Goal: Information Seeking & Learning: Find specific fact

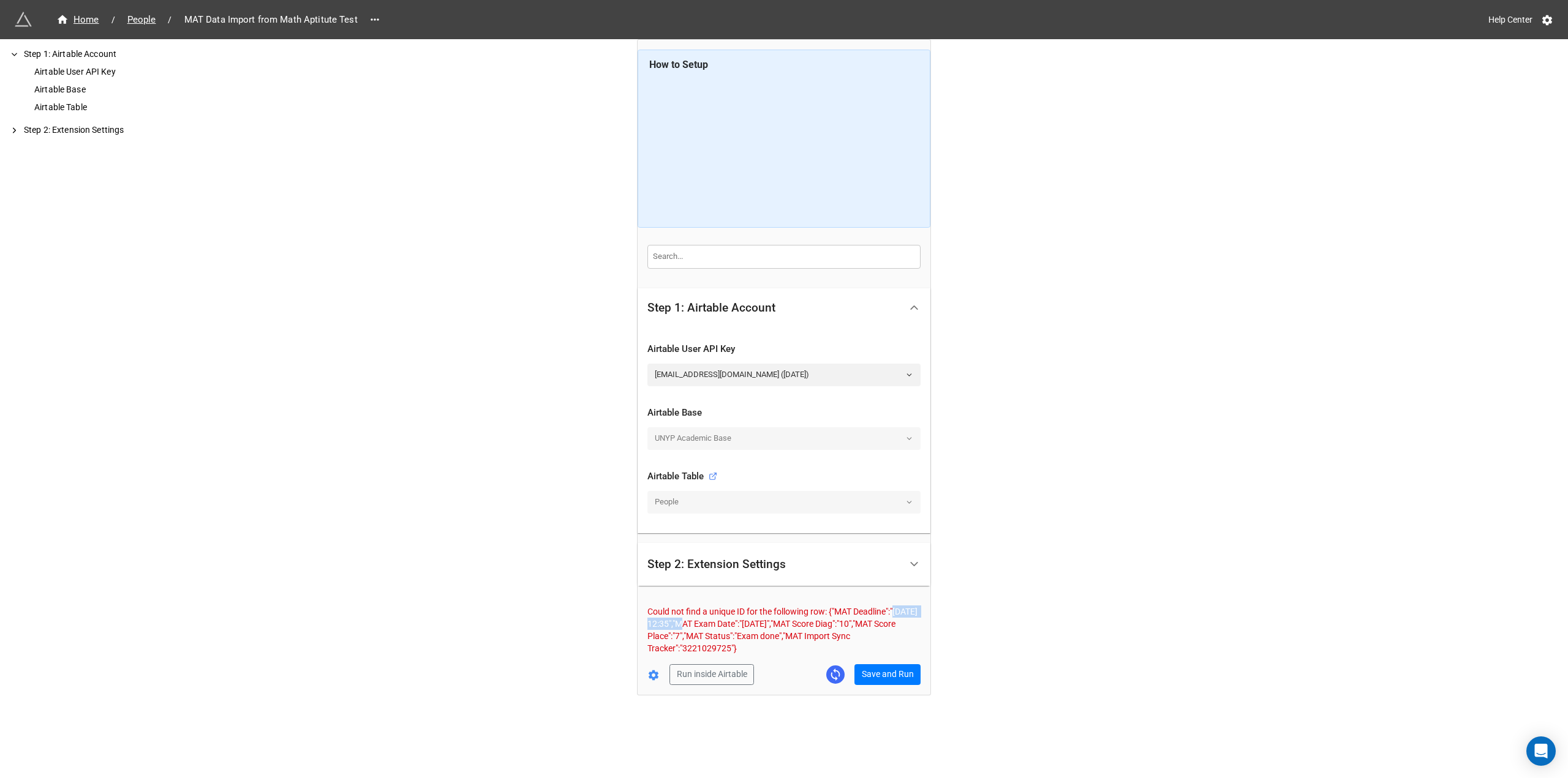
drag, startPoint x: 755, startPoint y: 622, endPoint x: 691, endPoint y: 622, distance: 64.0
click at [691, 622] on p "Could not find a unique ID for the following row: {"MAT Deadline":"[DATE] 12:35…" at bounding box center [784, 630] width 273 height 49
copy p "[DATE] 12:35"
drag, startPoint x: 730, startPoint y: 651, endPoint x: 776, endPoint y: 652, distance: 46.0
click at [776, 652] on p "Could not find a unique ID for the following row: {"MAT Deadline":"[DATE] 12:35…" at bounding box center [784, 630] width 273 height 49
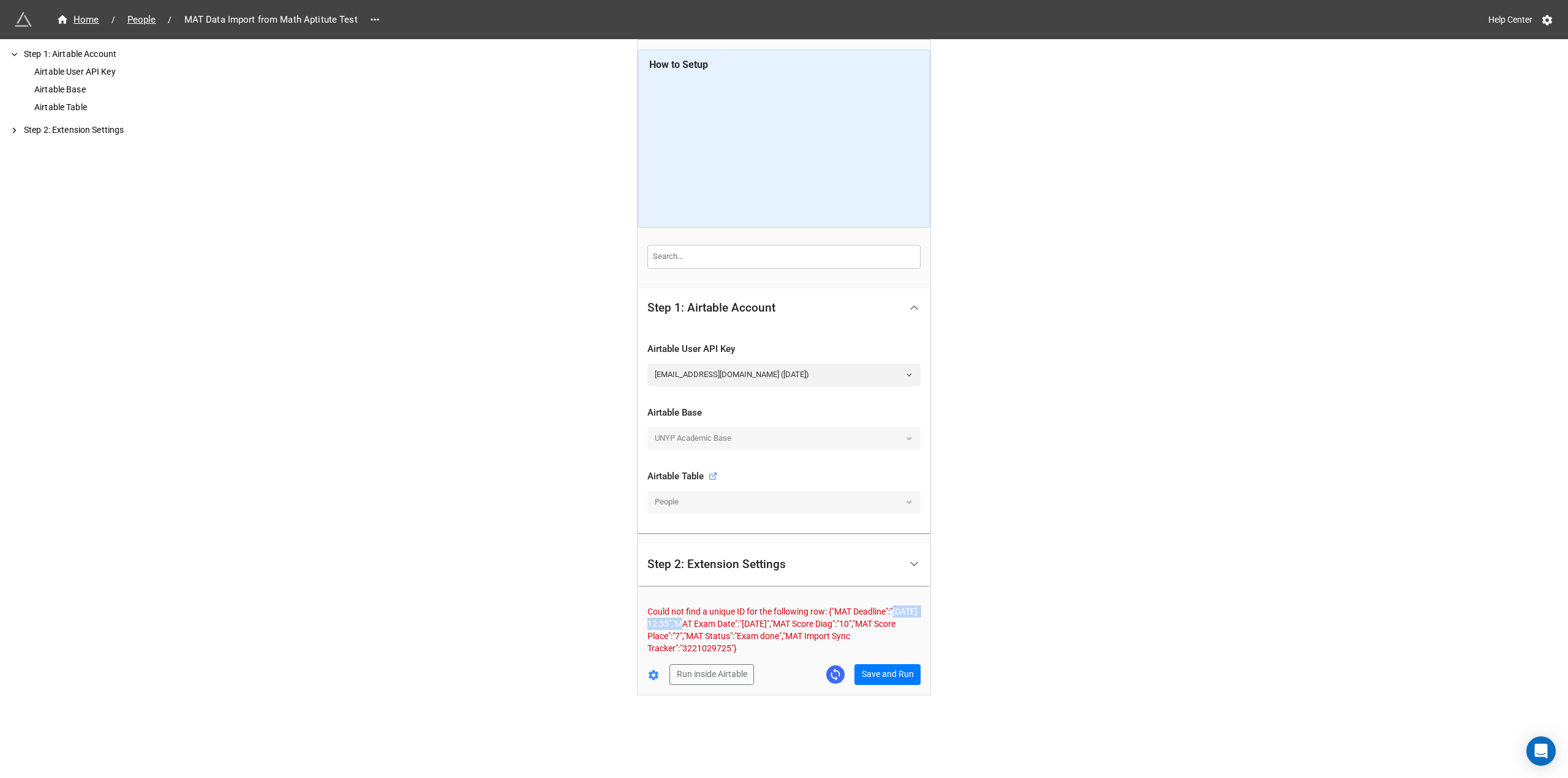
copy p "3221029725"
click at [655, 675] on icon at bounding box center [653, 676] width 10 height 10
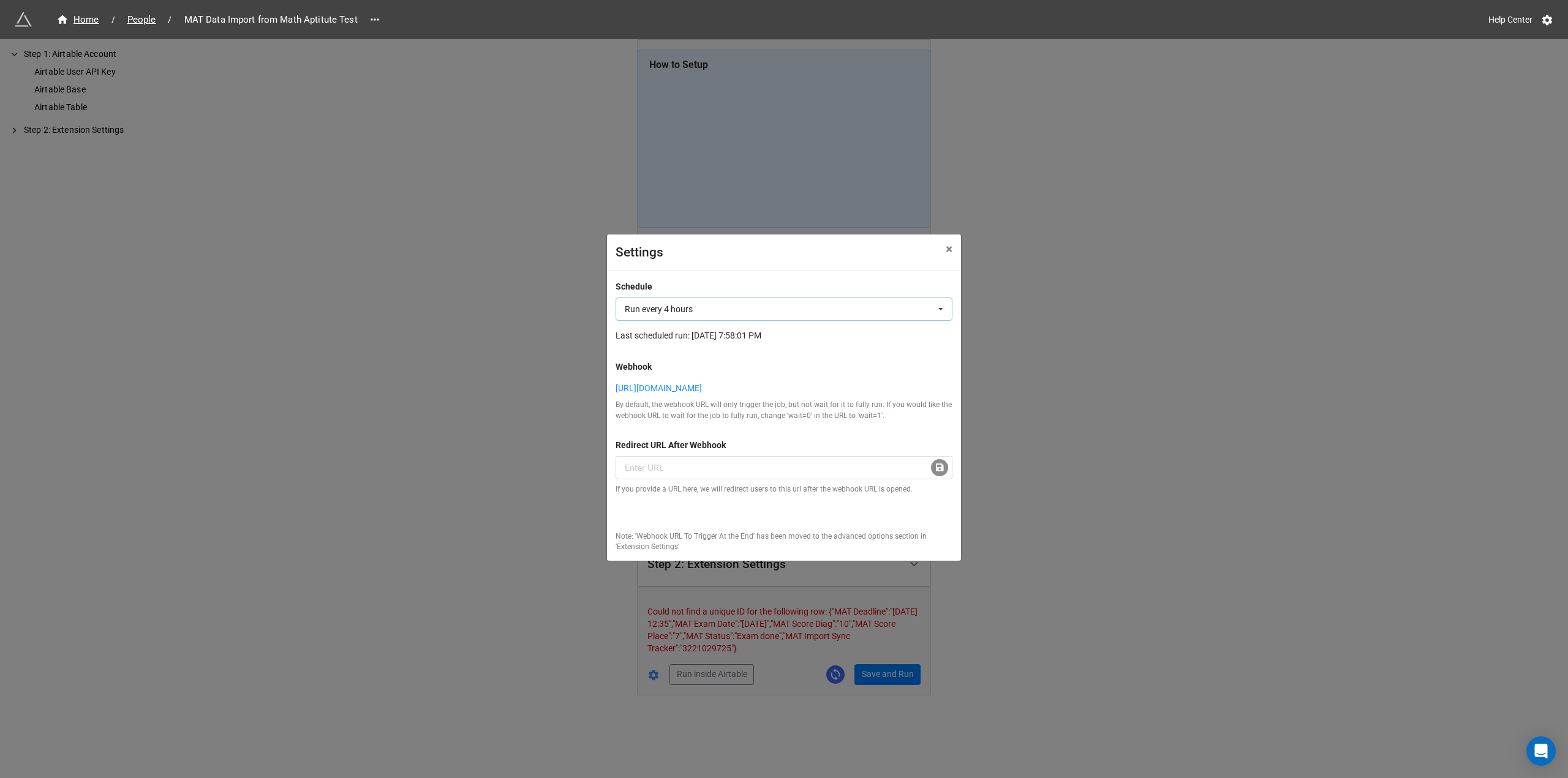
click at [750, 307] on div "Run every 4 hours Not scheduled Run every 60 minutes Run every 4 hours Run ever…" at bounding box center [784, 309] width 337 height 23
click at [747, 280] on form "Schedule Run every 4 hours Not scheduled Run every 60 minutes Run every 4 hours…" at bounding box center [784, 416] width 337 height 272
click at [840, 382] on link "[URL][DOMAIN_NAME]" at bounding box center [784, 388] width 337 height 14
click at [952, 242] on span "×" at bounding box center [949, 249] width 7 height 15
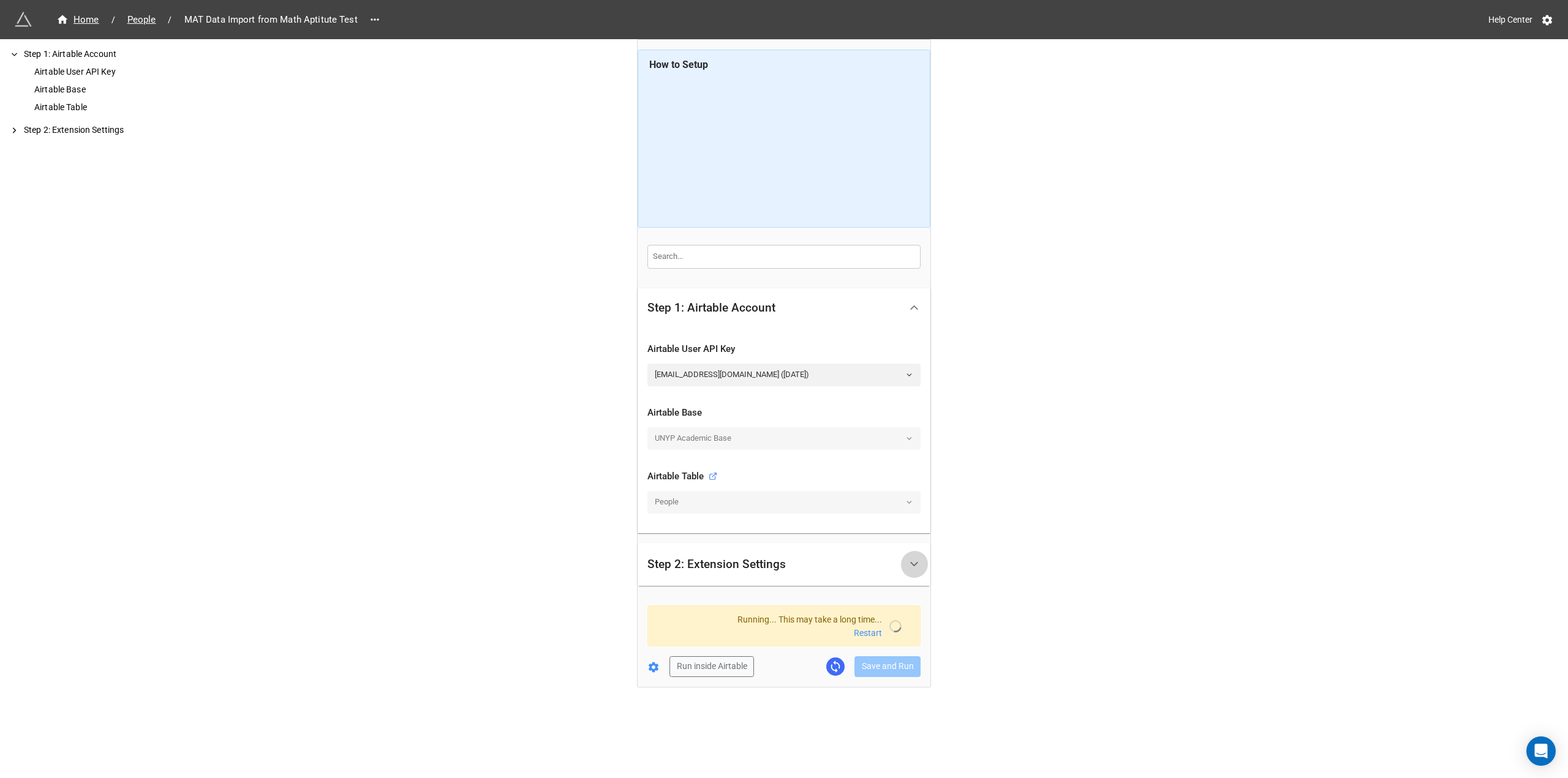
click at [912, 564] on polyline at bounding box center [914, 564] width 7 height 3
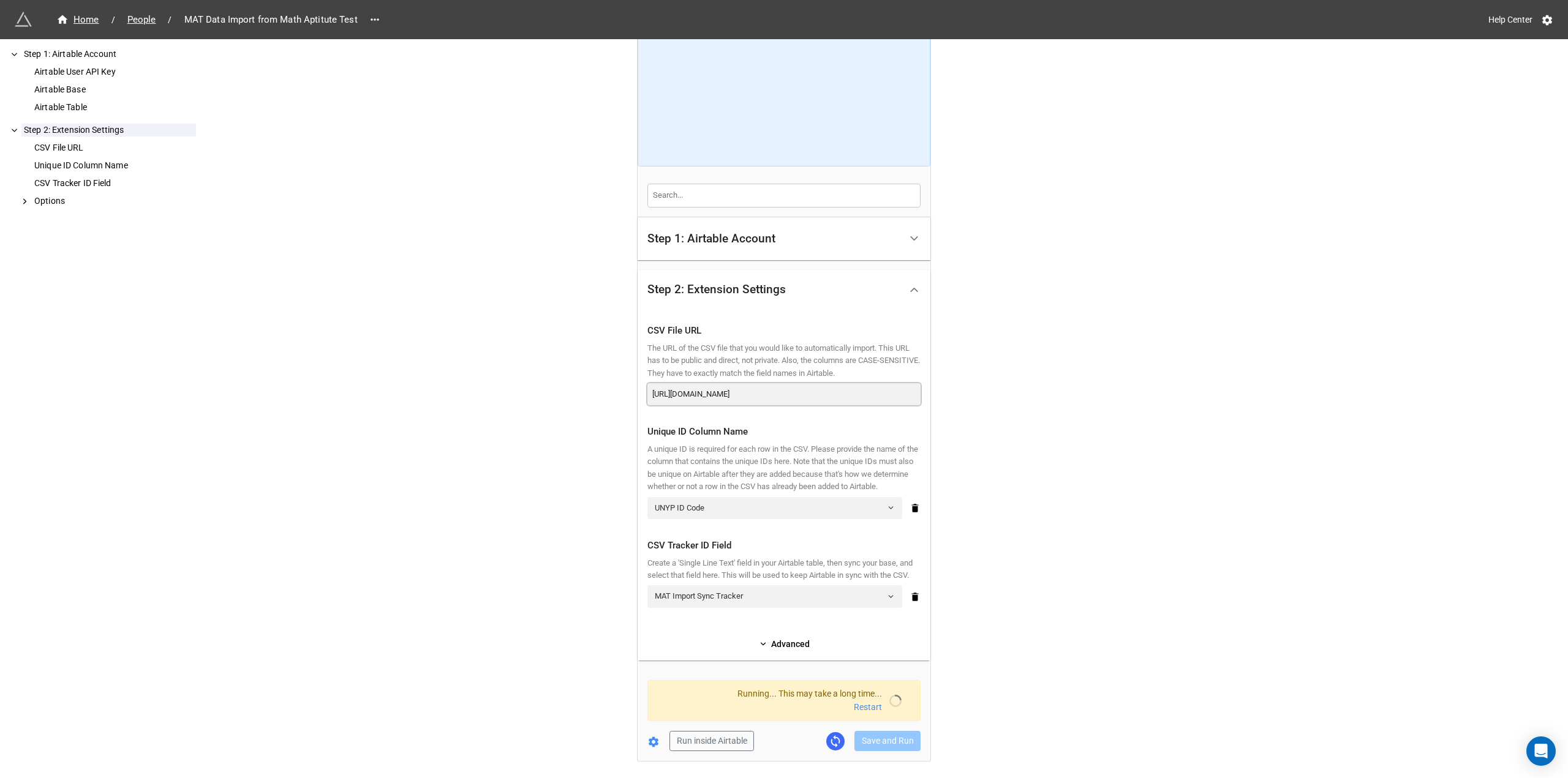
scroll to position [0, 45]
drag, startPoint x: 866, startPoint y: 394, endPoint x: 976, endPoint y: 394, distance: 110.0
click at [976, 394] on div "Home / People / MAT Data Import from Math Aptitute Test Help Center How to Setu…" at bounding box center [784, 380] width 1568 height 883
click at [893, 395] on input "[URL][DOMAIN_NAME]" at bounding box center [784, 395] width 273 height 22
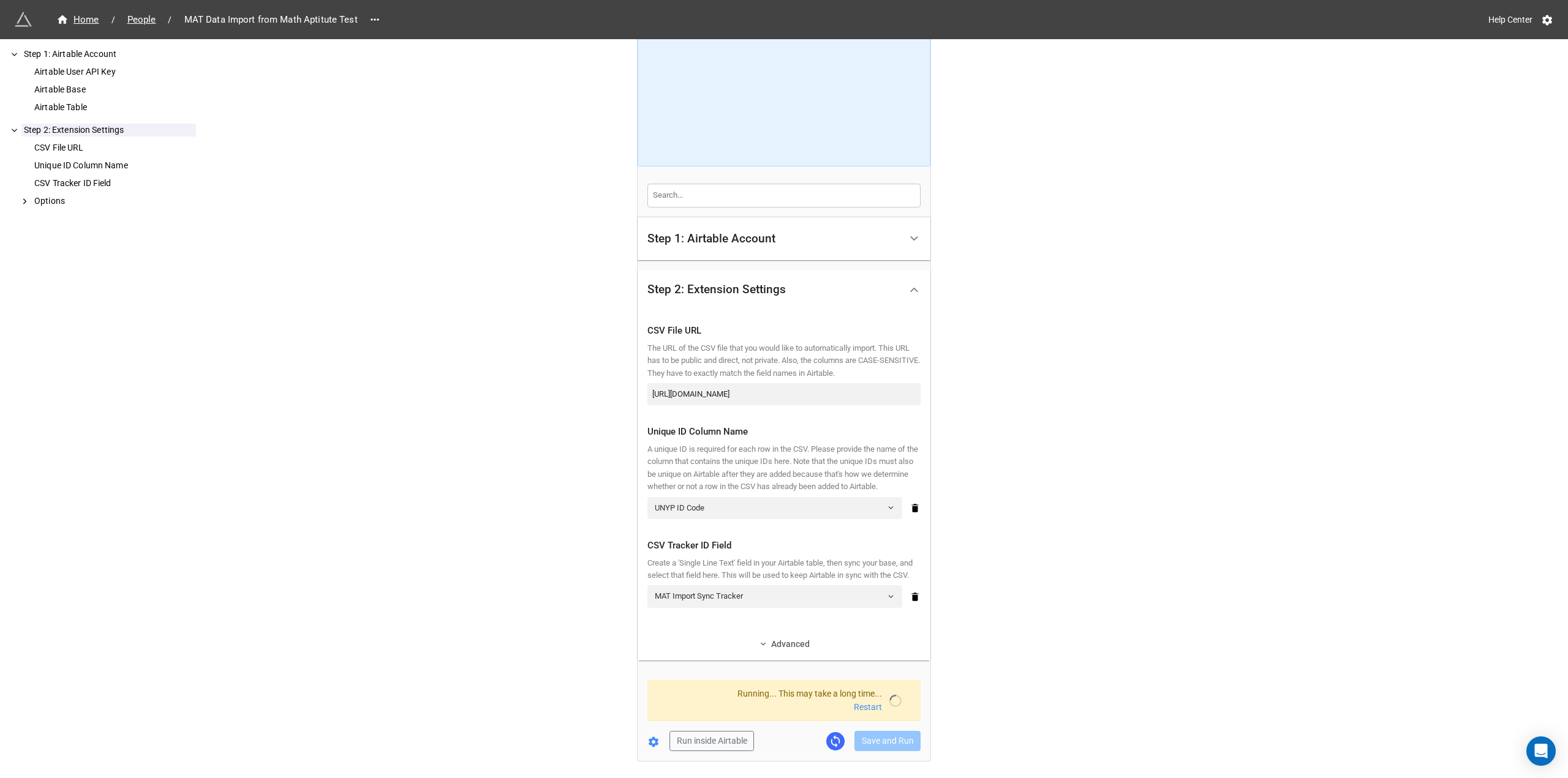
click at [784, 651] on link "Advanced" at bounding box center [784, 644] width 273 height 14
